Goal: Task Accomplishment & Management: Use online tool/utility

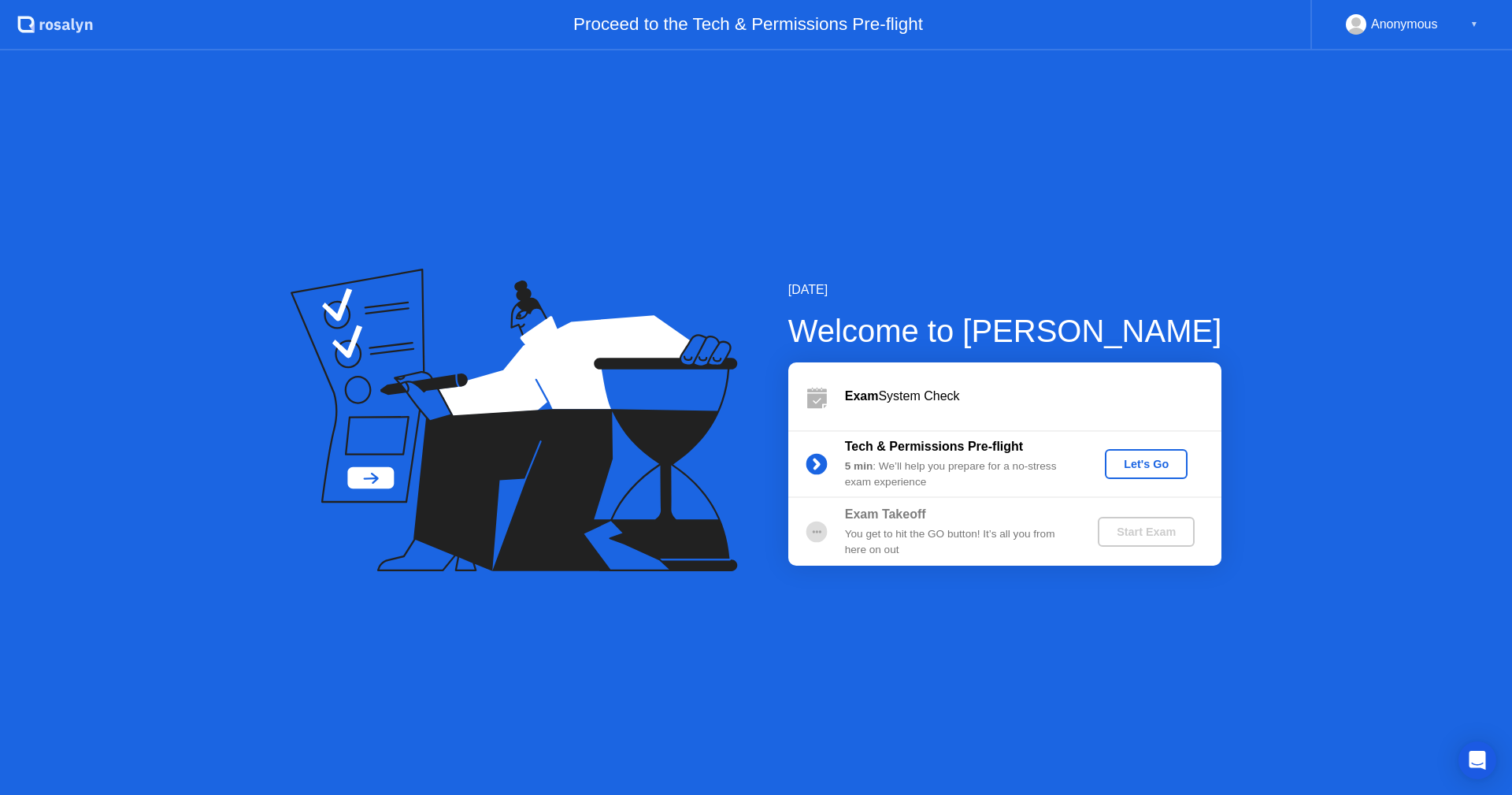
click at [1138, 470] on div "Let's Go" at bounding box center [1146, 463] width 70 height 13
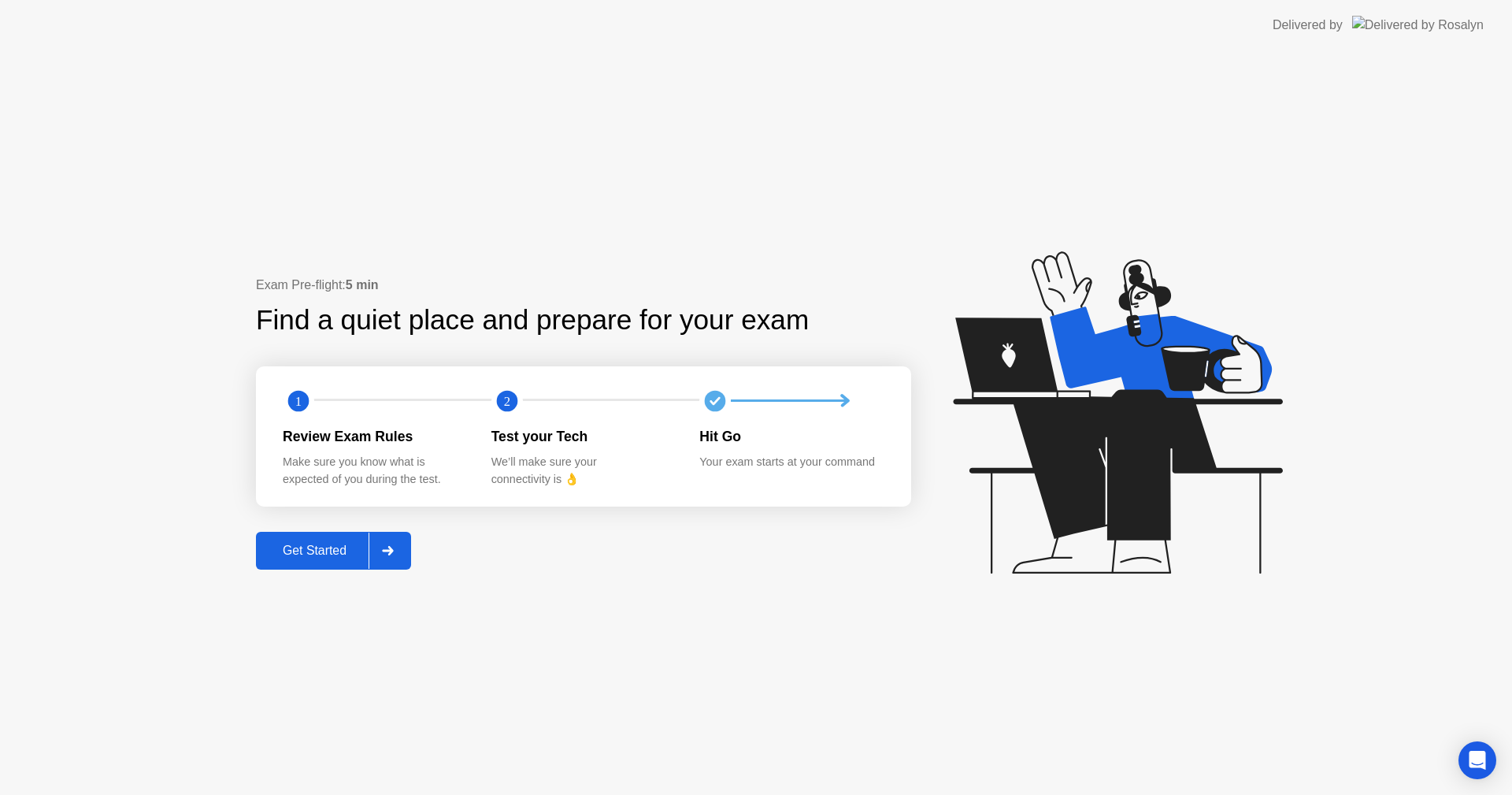
click at [326, 549] on div "Get Started" at bounding box center [314, 550] width 108 height 14
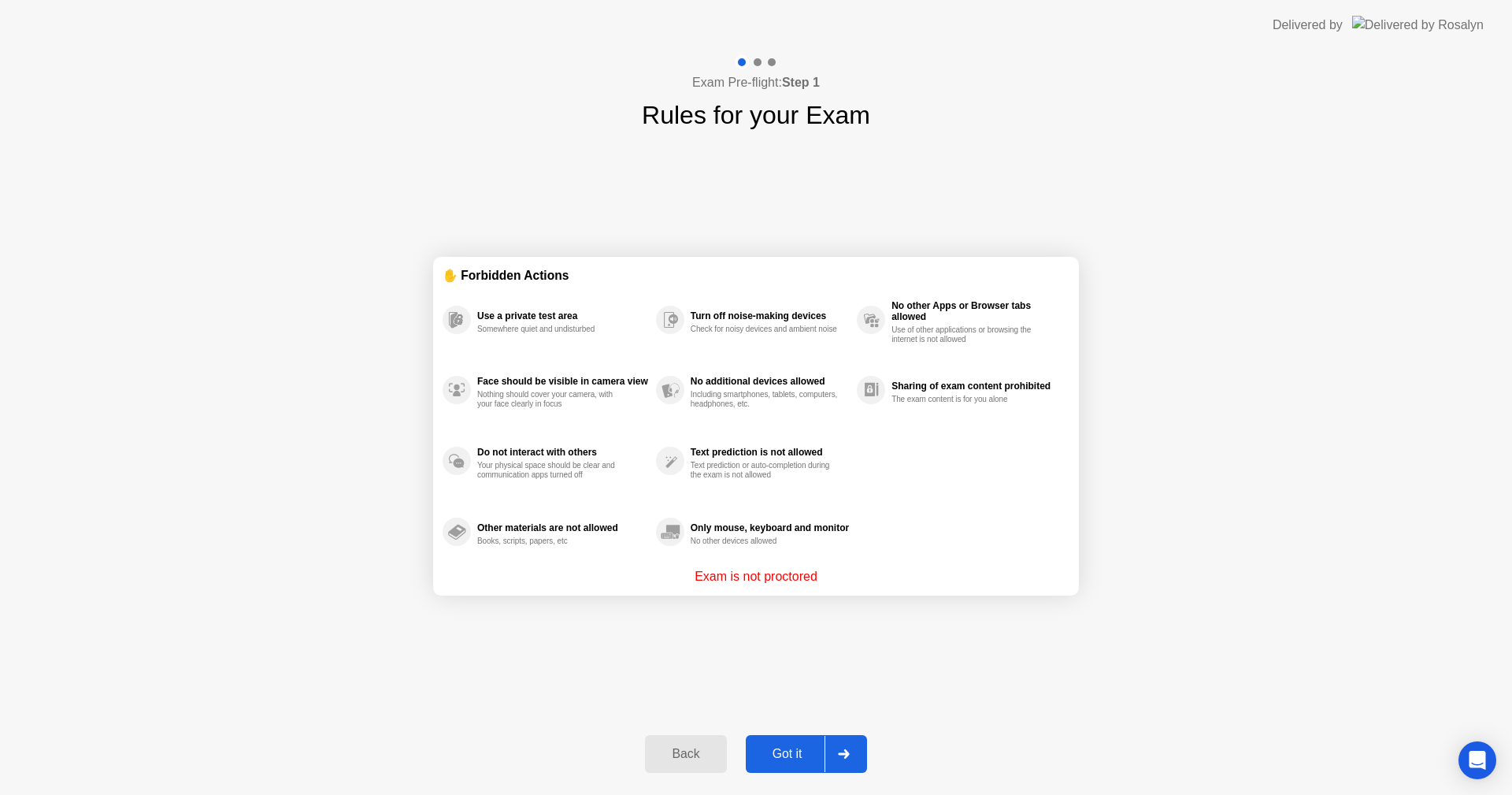
click at [795, 758] on div "Got it" at bounding box center [788, 754] width 74 height 14
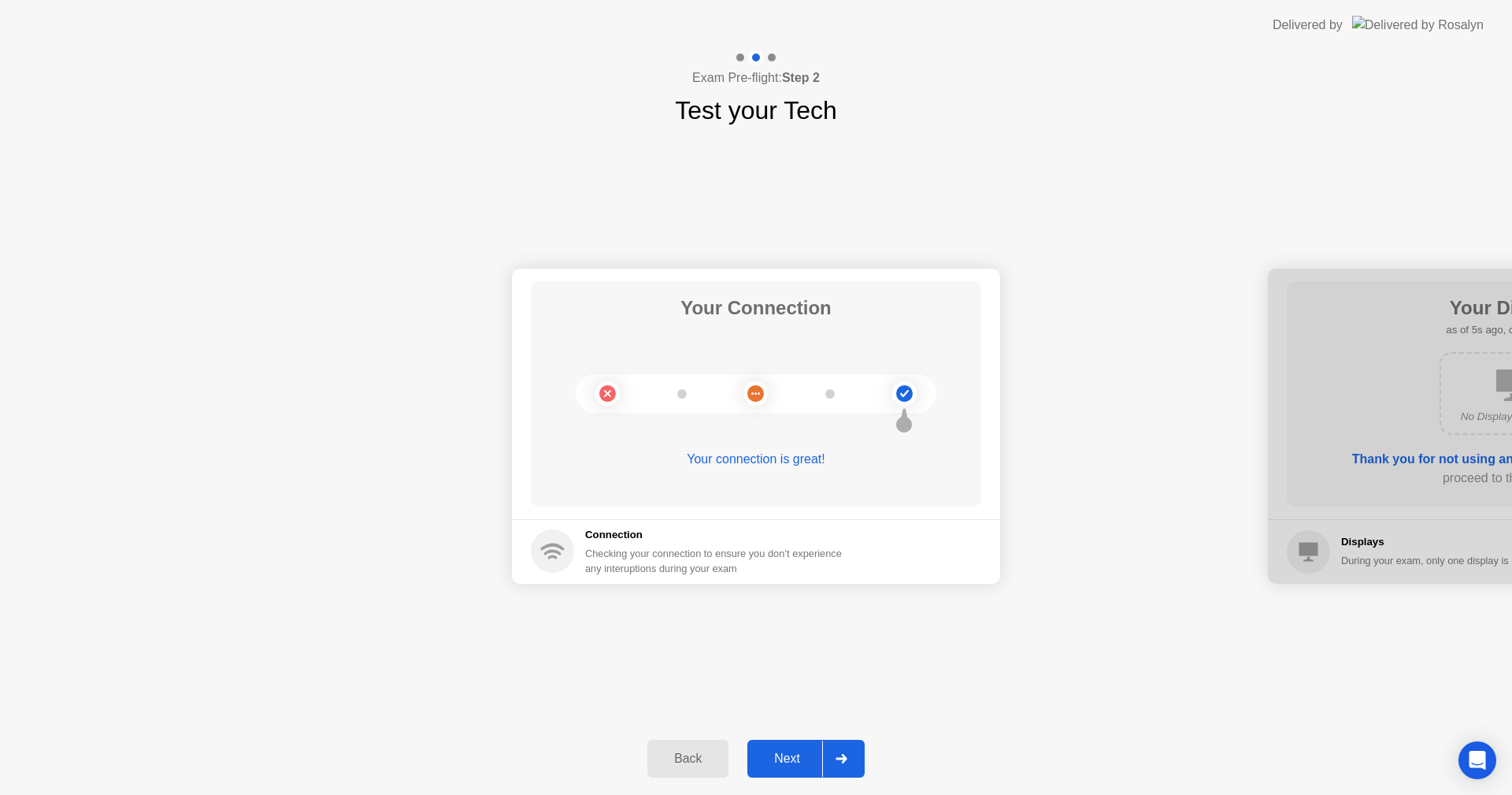
click at [783, 760] on div "Next" at bounding box center [787, 758] width 70 height 14
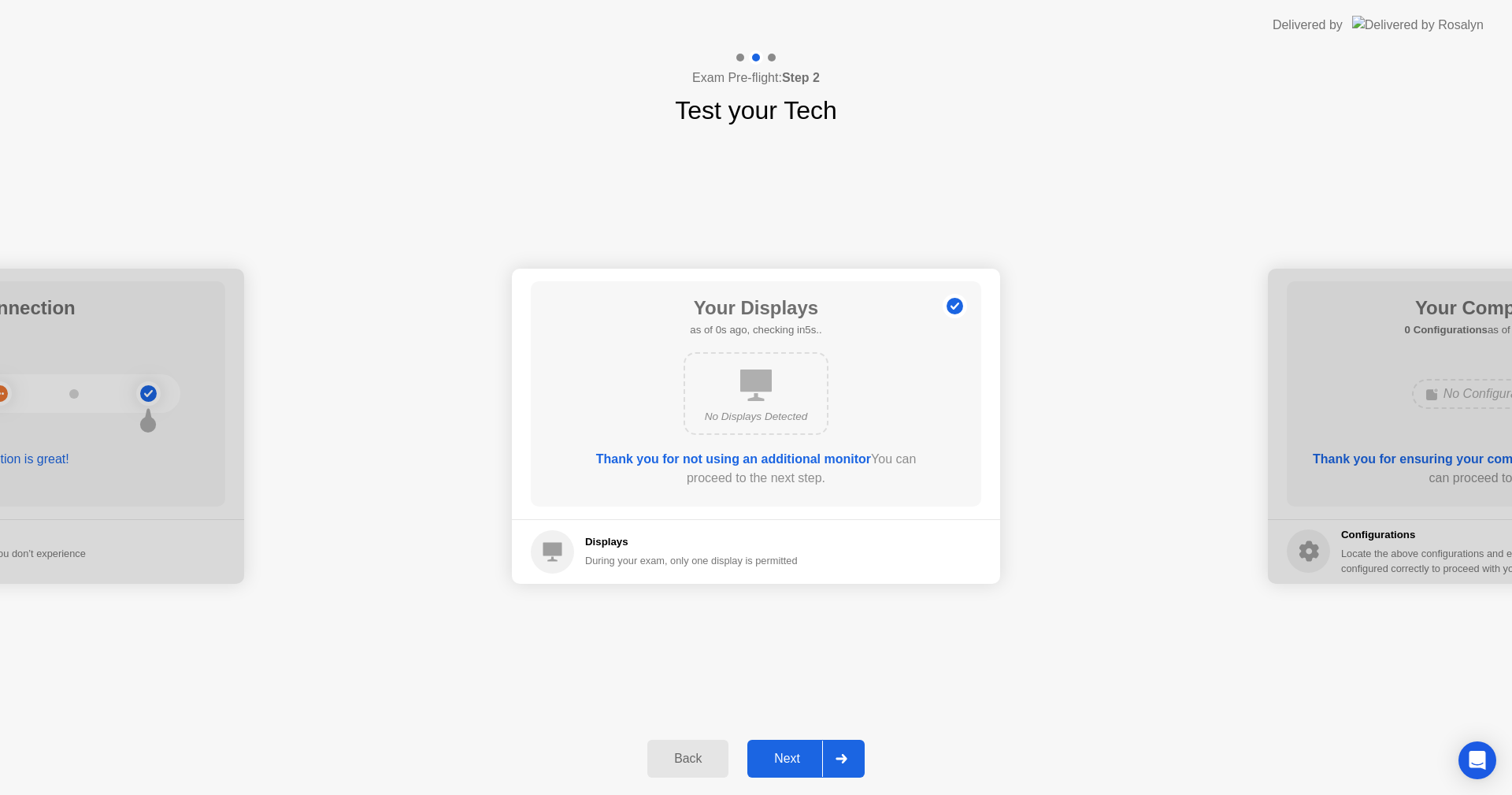
click at [783, 760] on div "Next" at bounding box center [787, 758] width 70 height 14
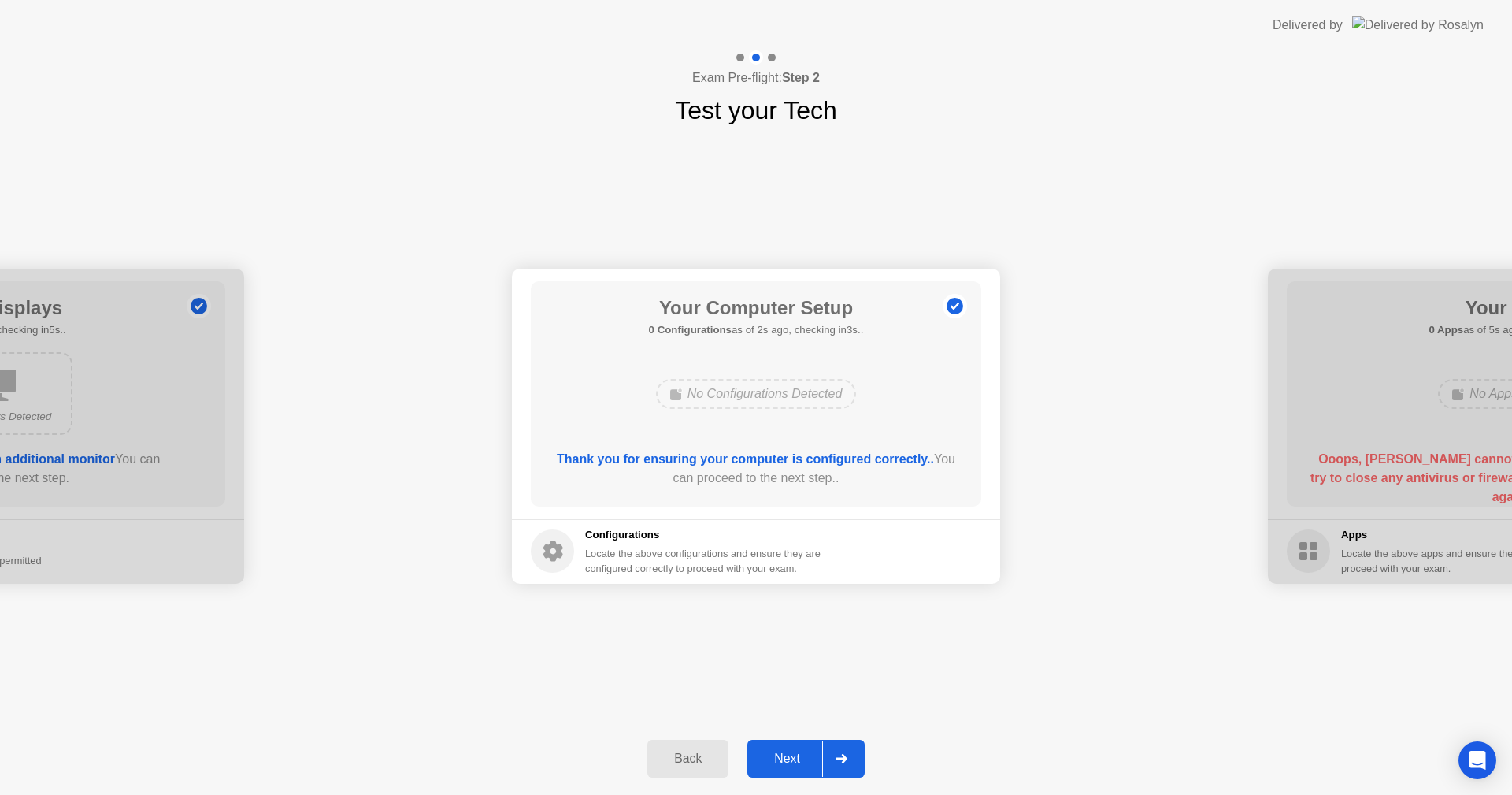
click at [780, 760] on div "Next" at bounding box center [787, 758] width 70 height 14
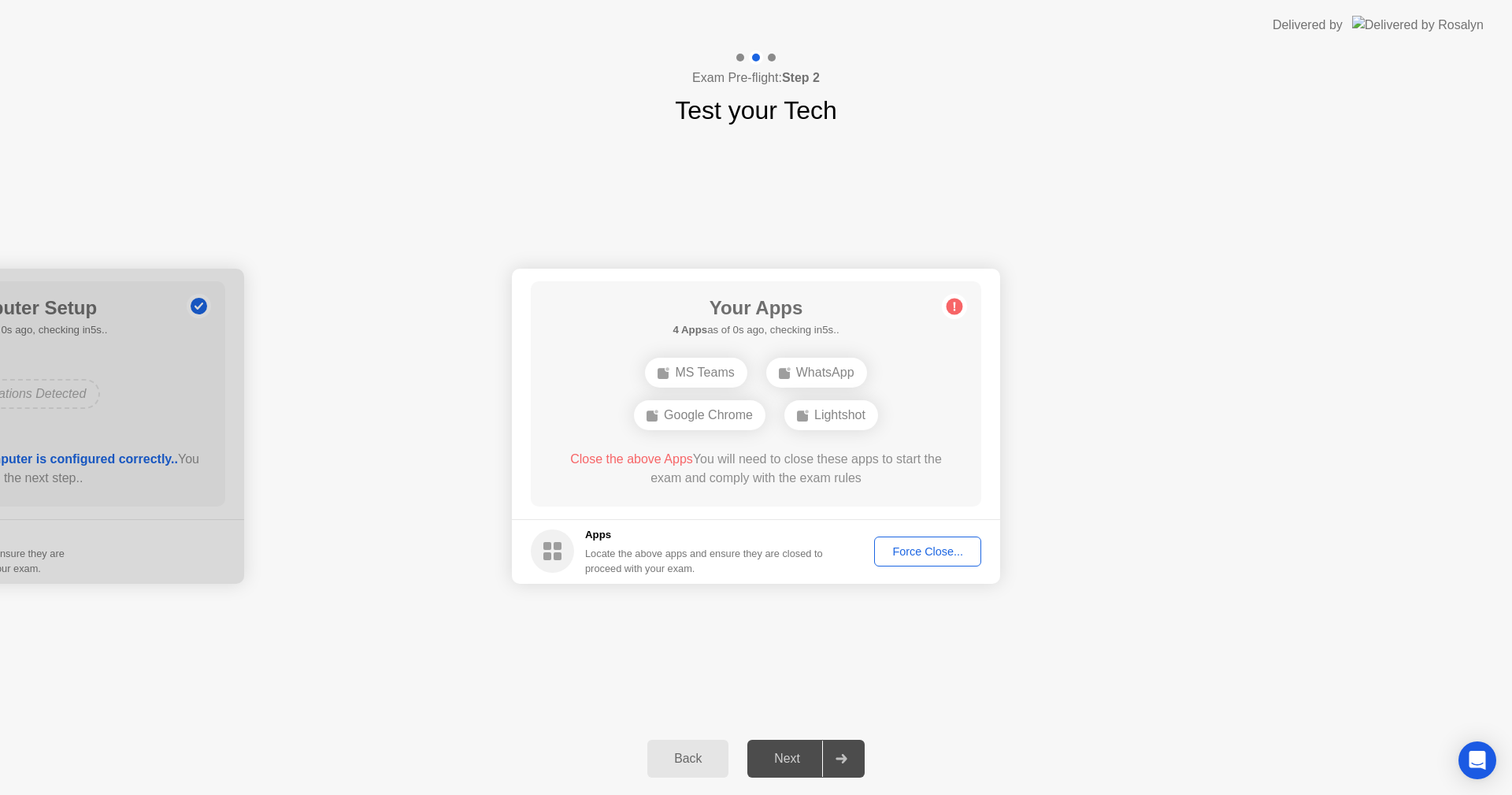
click at [471, 102] on div "Exam Pre-flight: Step 2 Test your Tech" at bounding box center [756, 89] width 1512 height 78
click at [699, 654] on div "Your Connection Your connection is great! Connection Checking your connection t…" at bounding box center [756, 426] width 1512 height 593
click at [661, 634] on div "Your Connection Your connection is great! Connection Checking your connection t…" at bounding box center [756, 426] width 1512 height 593
click at [905, 553] on div "Force Close..." at bounding box center [928, 551] width 96 height 13
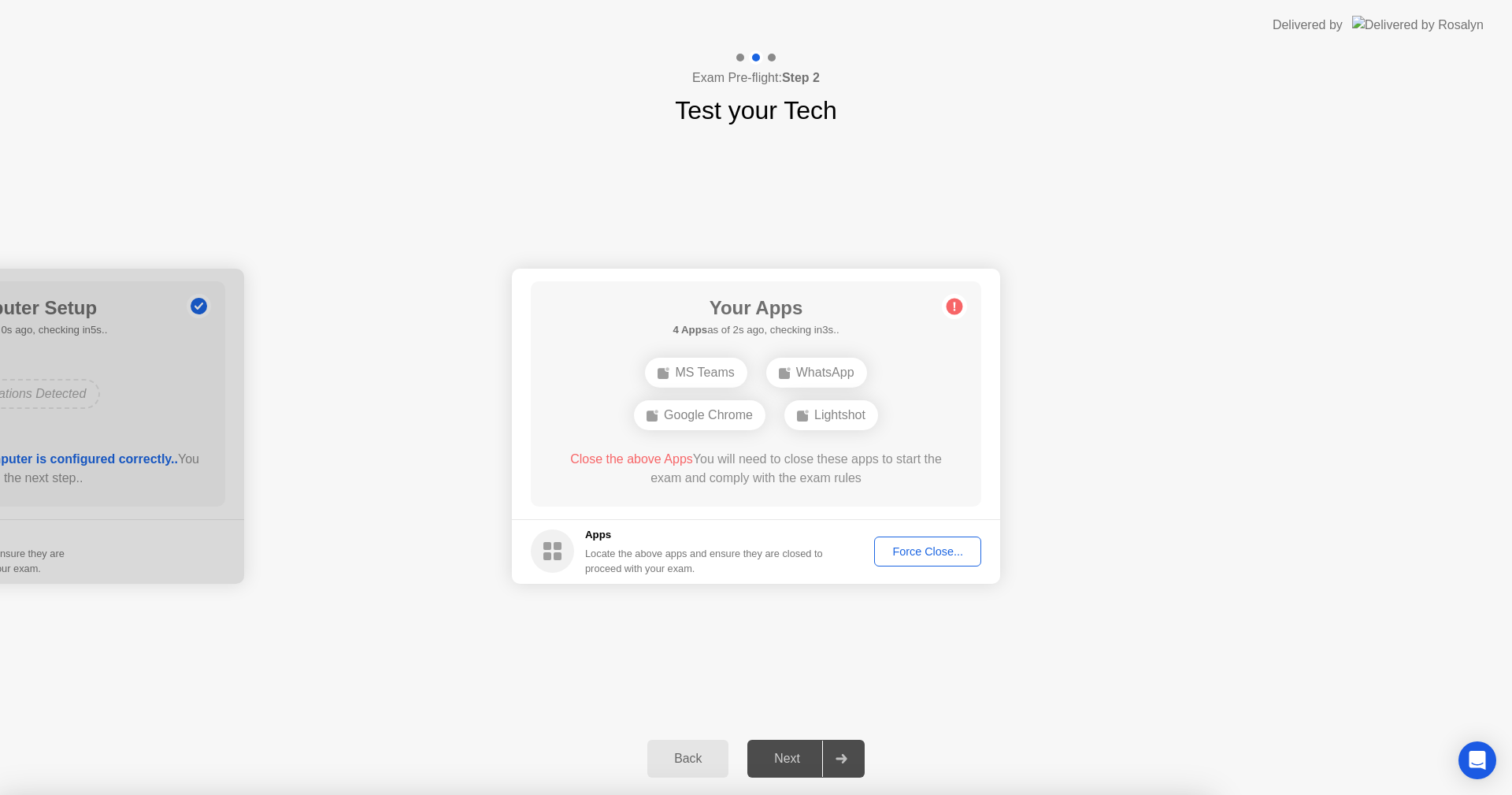
click at [905, 794] on div at bounding box center [756, 795] width 1512 height 0
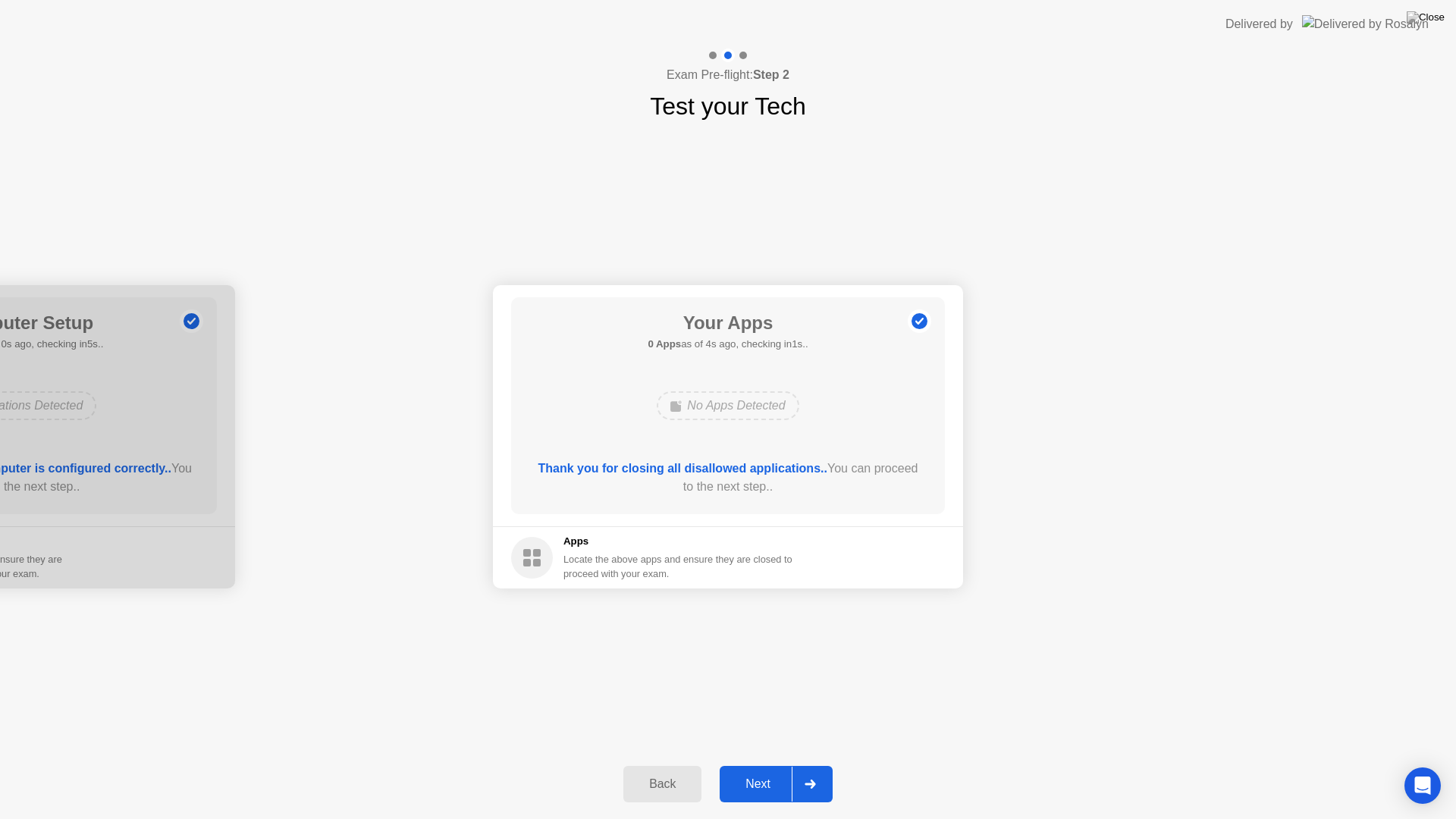
click at [765, 764] on div "Next" at bounding box center [758, 784] width 68 height 13
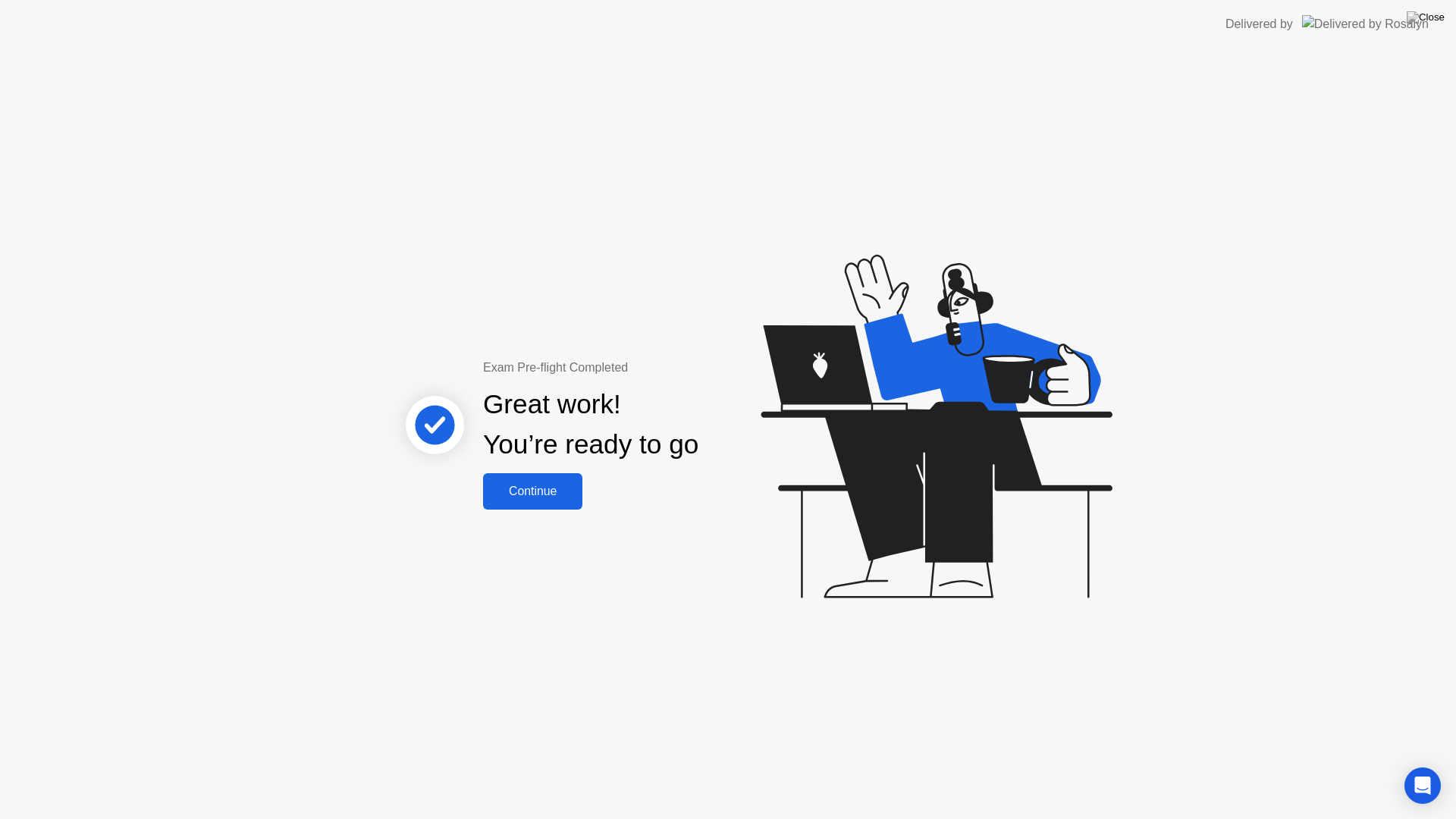
click at [542, 503] on button "Continue" at bounding box center [532, 491] width 99 height 37
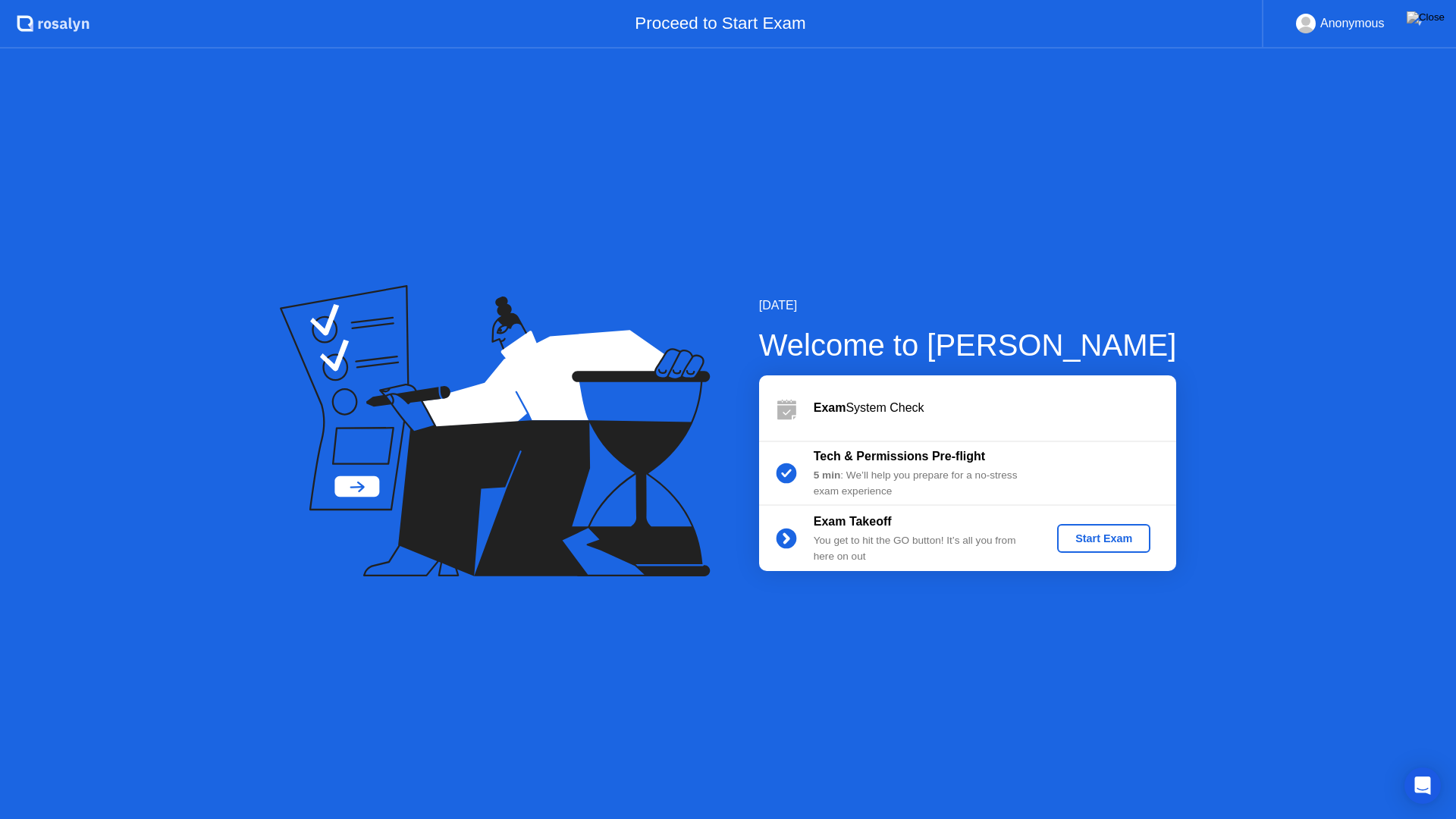
click at [1104, 545] on div "Start Exam" at bounding box center [1104, 538] width 81 height 12
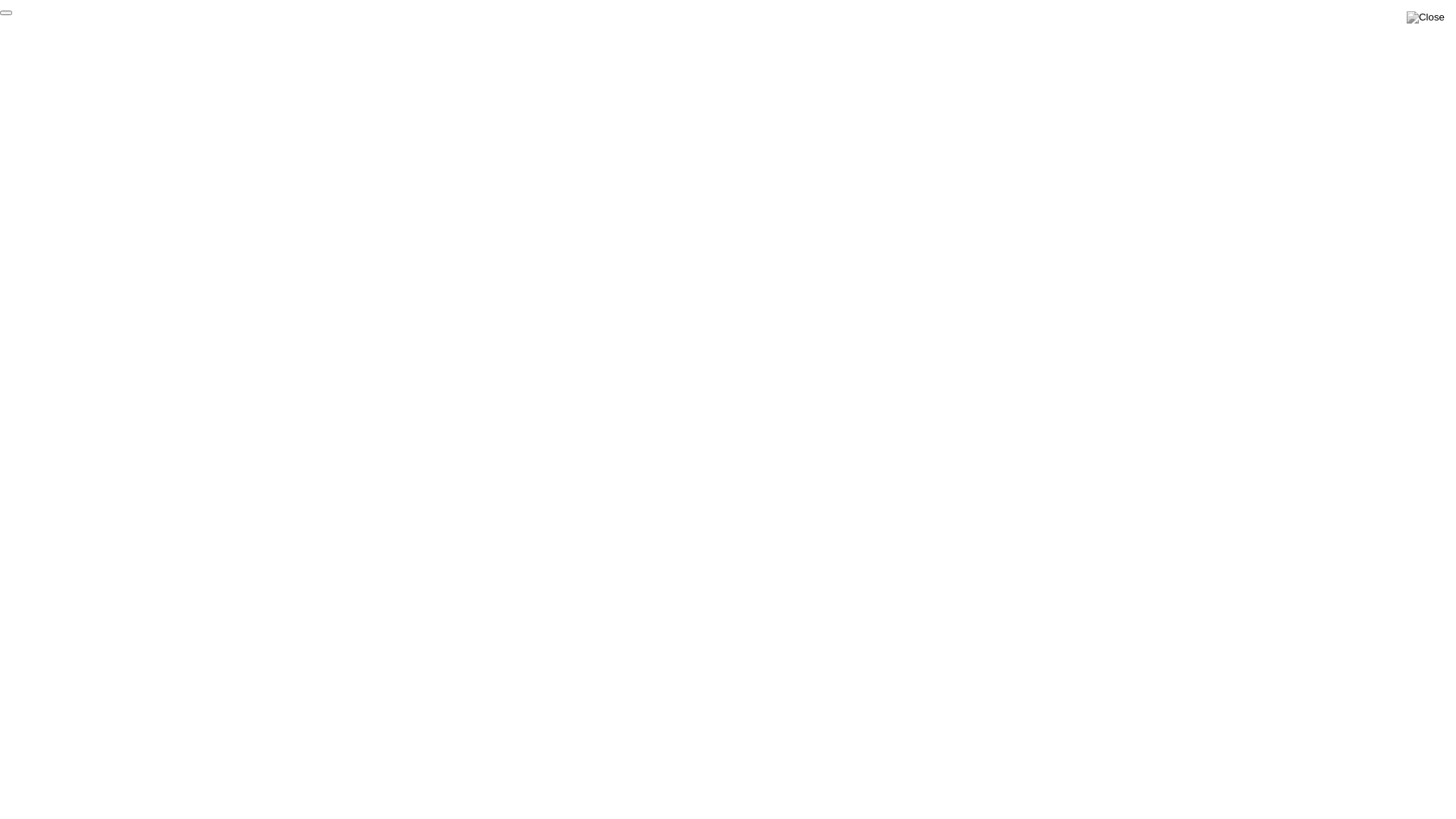
click div "End Proctoring Session"
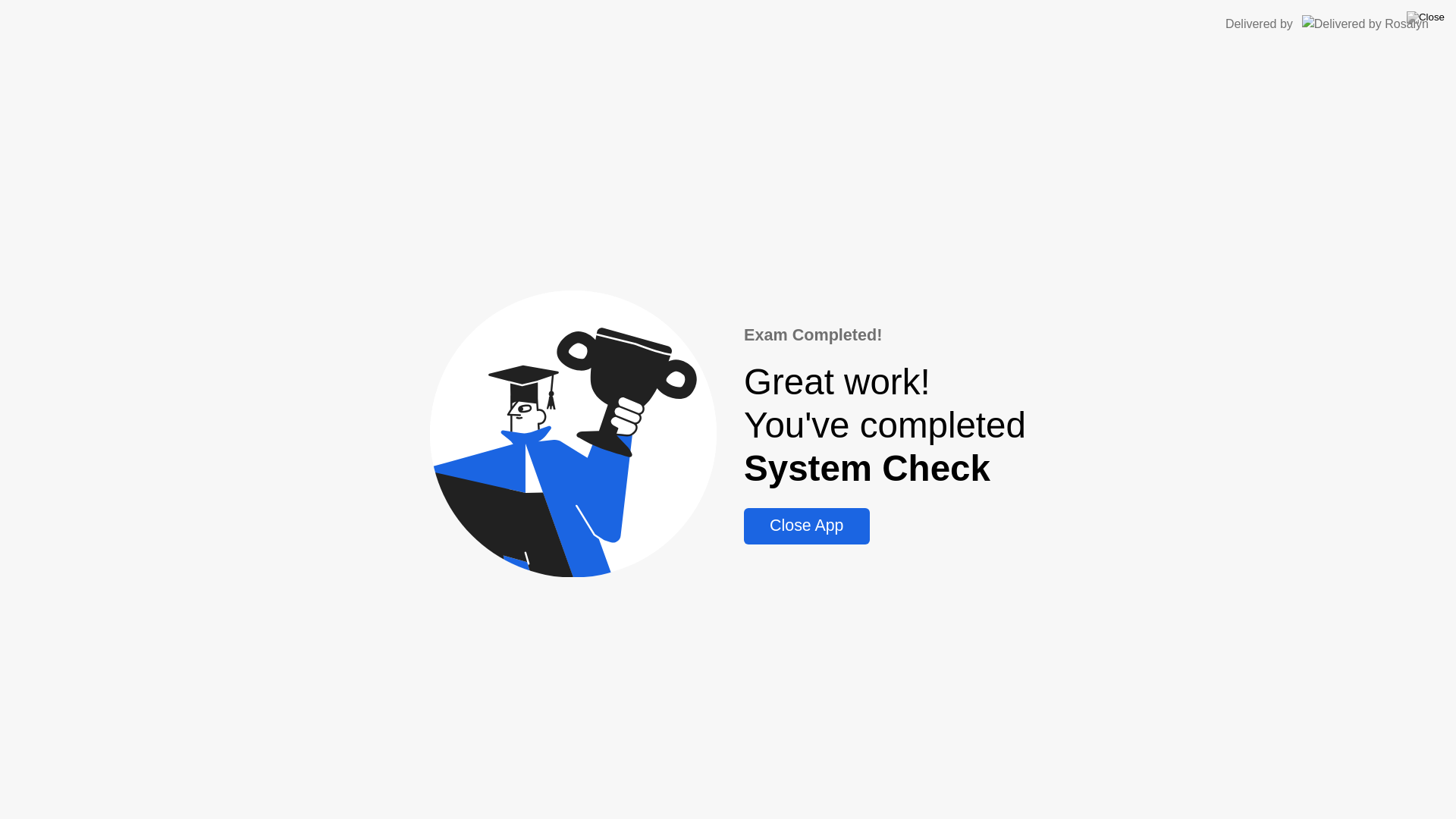
click at [773, 533] on div "Close App" at bounding box center [806, 526] width 116 height 19
